Goal: Task Accomplishment & Management: Manage account settings

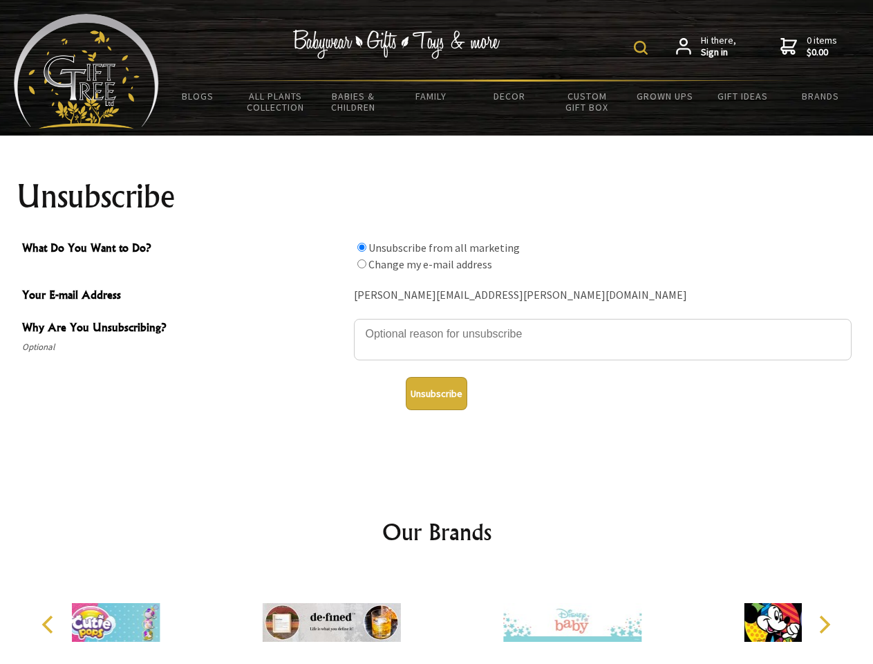
click at [643, 48] on img at bounding box center [641, 48] width 14 height 14
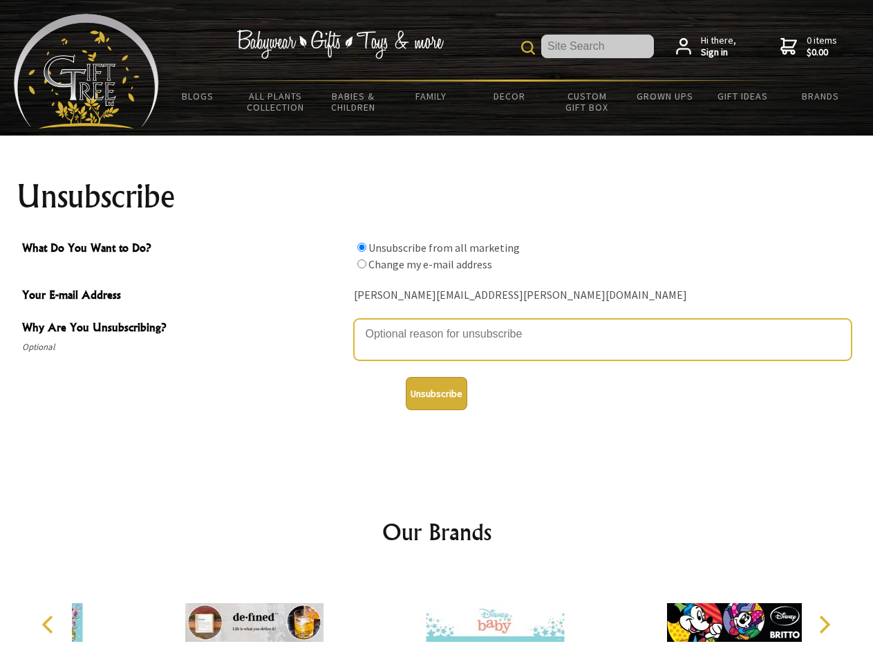
click at [437, 324] on textarea "Why Are You Unsubscribing?" at bounding box center [603, 339] width 498 height 41
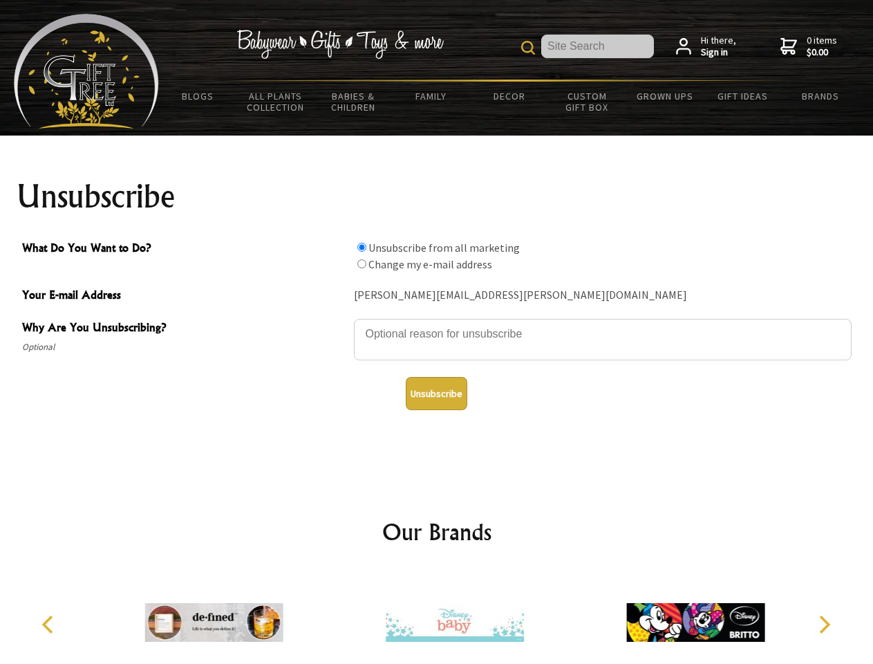
click at [362, 247] on input "What Do You Want to Do?" at bounding box center [362, 247] width 9 height 9
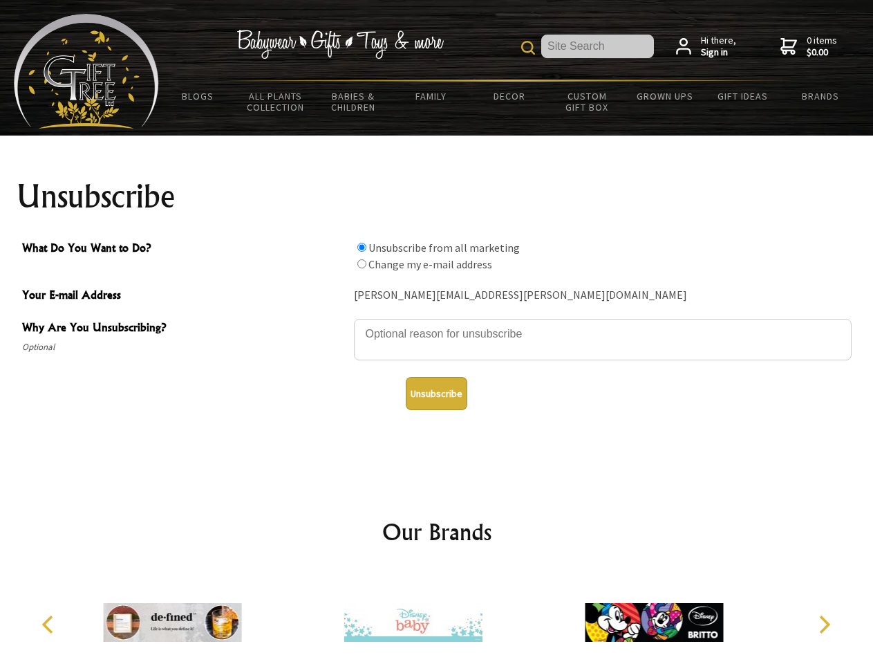
click at [362, 263] on input "What Do You Want to Do?" at bounding box center [362, 263] width 9 height 9
radio input "true"
click at [436, 393] on button "Unsubscribe" at bounding box center [437, 393] width 62 height 33
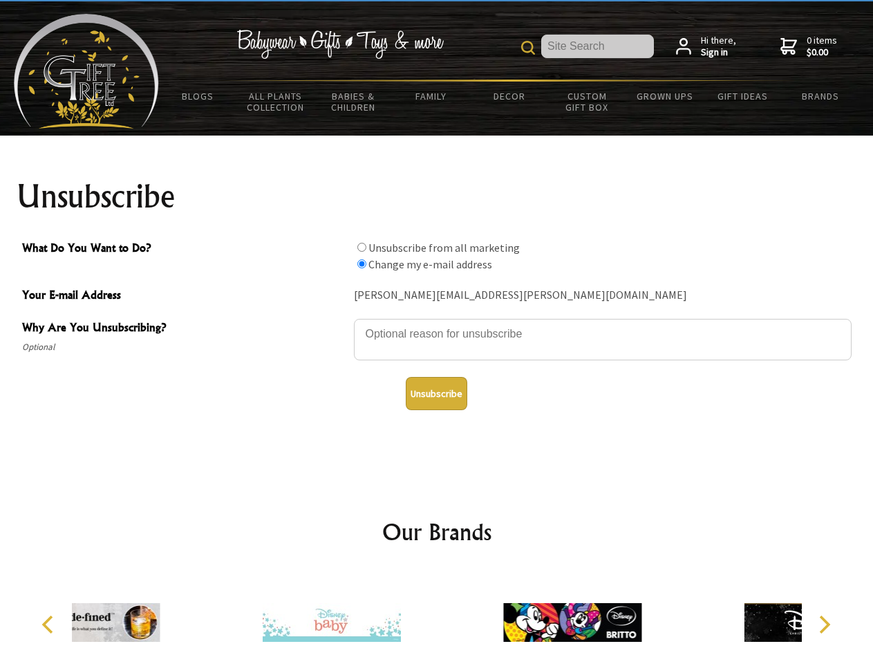
click at [437, 617] on div at bounding box center [331, 625] width 241 height 108
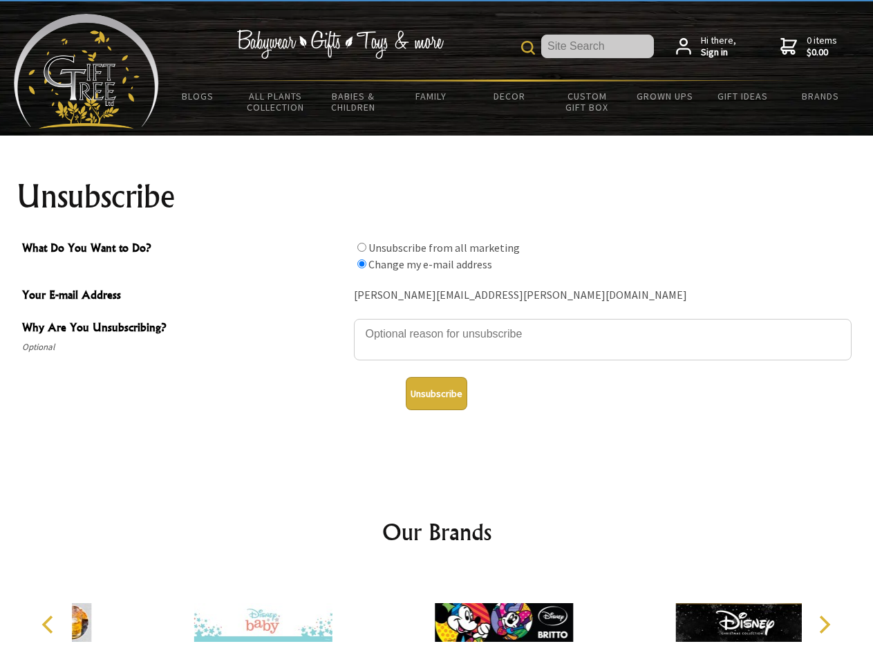
click at [50, 624] on icon "Previous" at bounding box center [49, 624] width 18 height 18
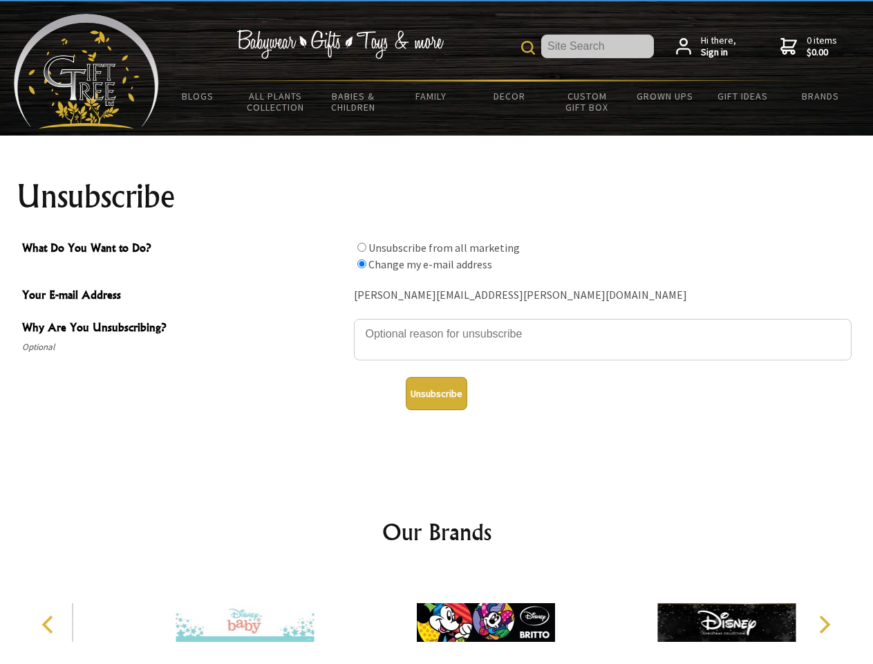
click at [824, 624] on icon "Next" at bounding box center [824, 624] width 18 height 18
